Goal: Information Seeking & Learning: Check status

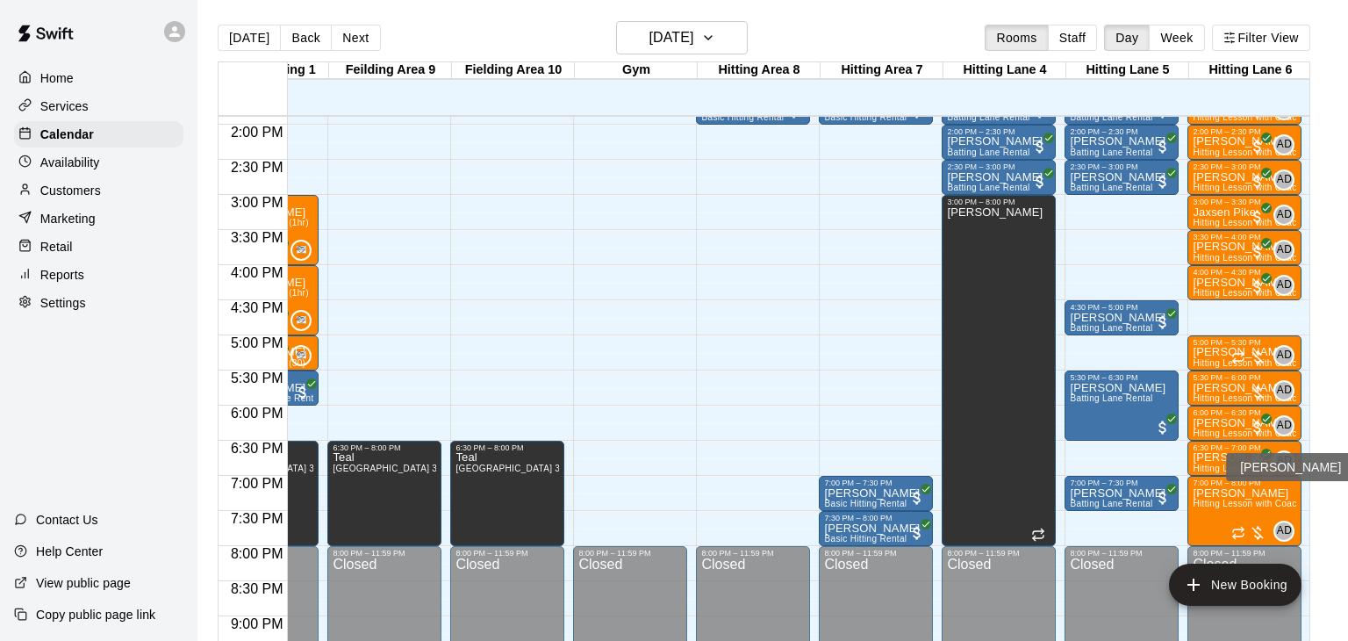
scroll to position [979, 451]
